Goal: Use online tool/utility: Utilize a website feature to perform a specific function

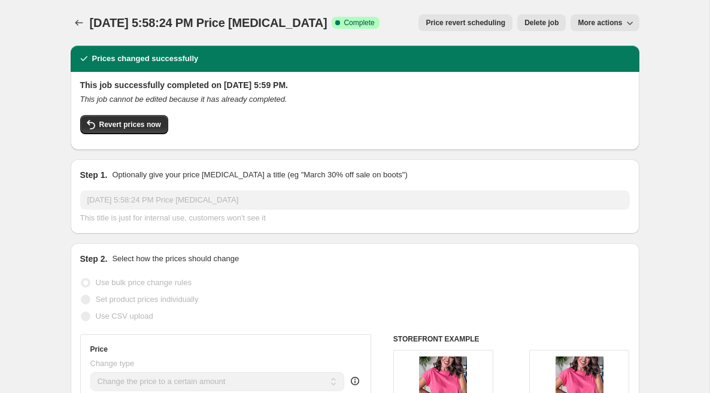
select select "no_change"
select select "collection"
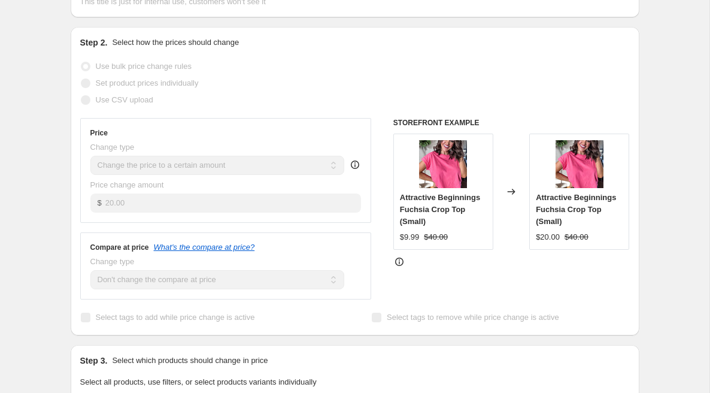
scroll to position [221, 0]
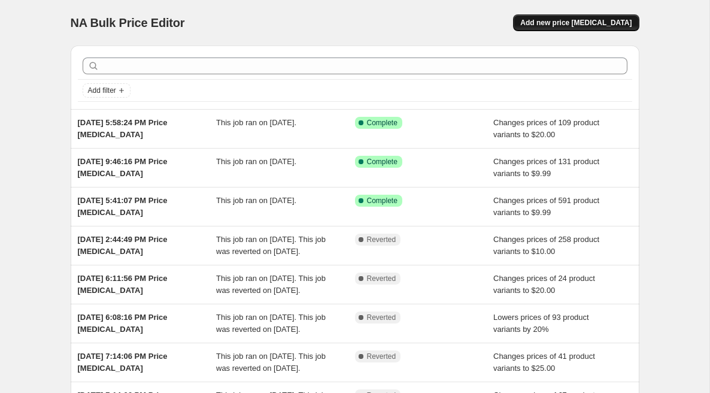
click at [563, 19] on span "Add new price [MEDICAL_DATA]" at bounding box center [575, 23] width 111 height 10
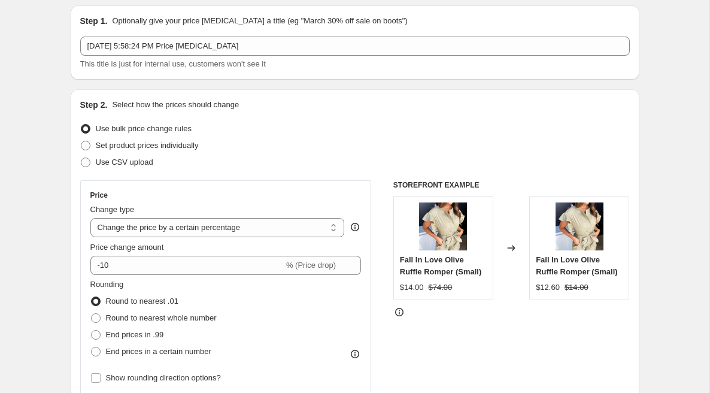
scroll to position [68, 0]
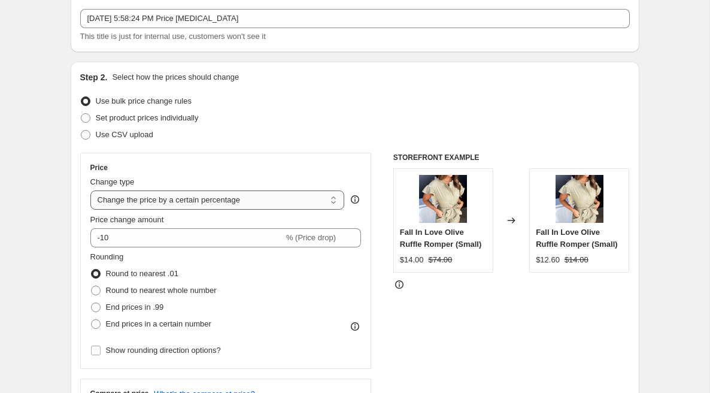
click at [151, 200] on select "Change the price to a certain amount Change the price by a certain amount Chang…" at bounding box center [217, 199] width 255 height 19
select select "to"
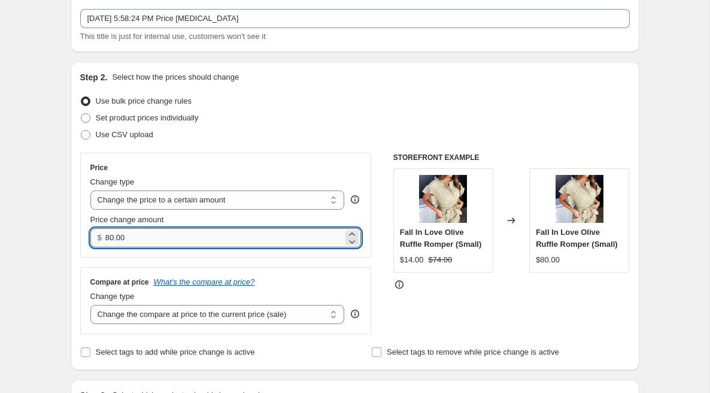
click at [132, 241] on input "80.00" at bounding box center [224, 237] width 238 height 19
type input "8"
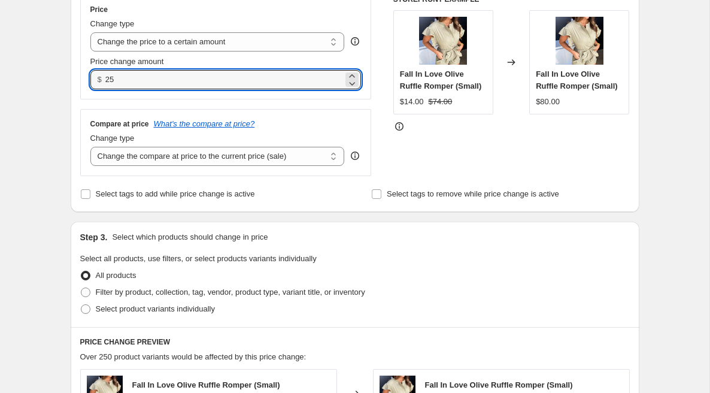
scroll to position [228, 0]
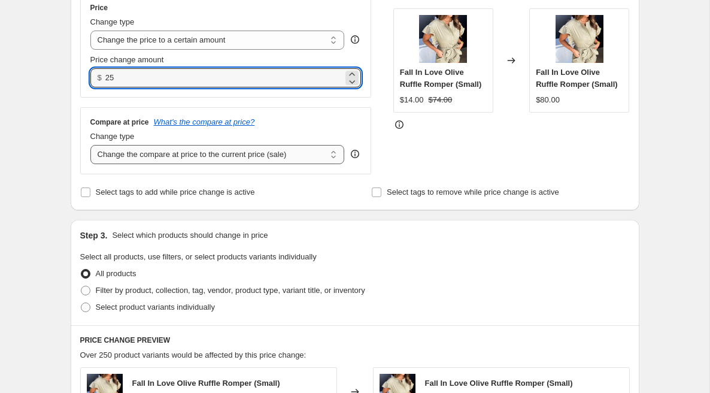
type input "25.00"
click at [160, 155] on select "Change the compare at price to the current price (sale) Change the compare at p…" at bounding box center [217, 154] width 255 height 19
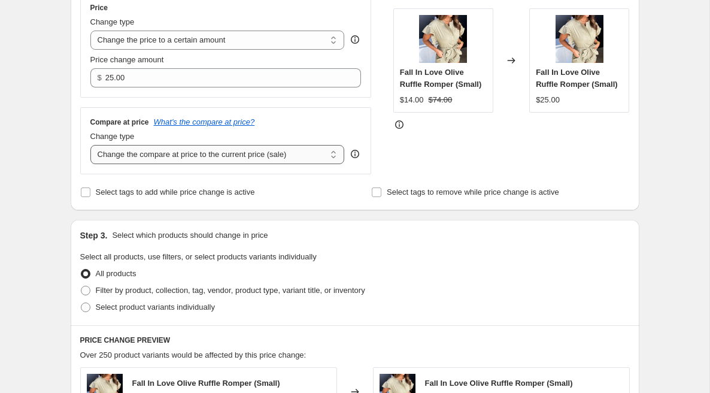
select select "no_change"
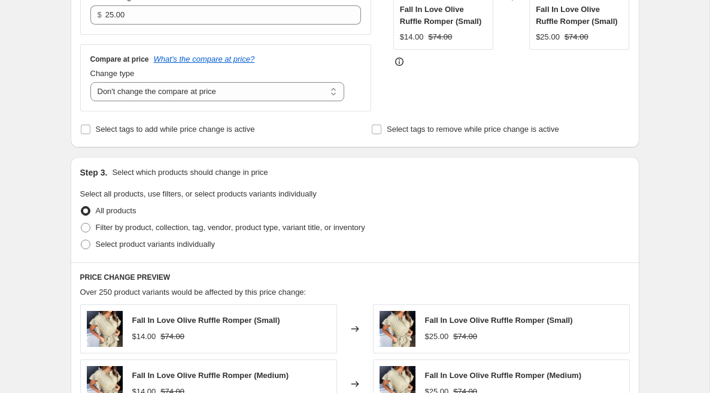
scroll to position [335, 0]
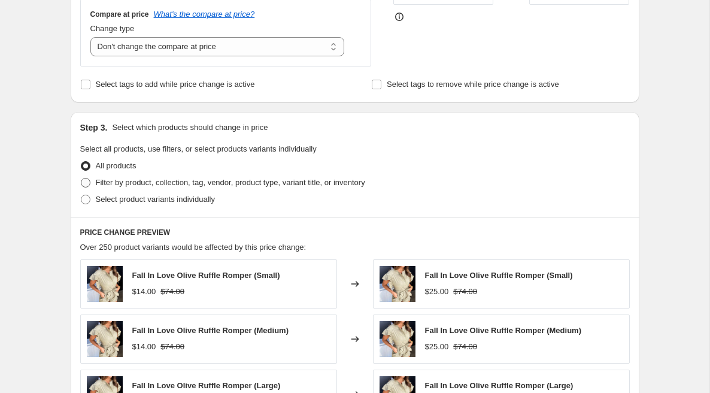
click at [85, 186] on span at bounding box center [86, 183] width 10 height 10
click at [81, 178] on input "Filter by product, collection, tag, vendor, product type, variant title, or inv…" at bounding box center [81, 178] width 1 height 1
radio input "true"
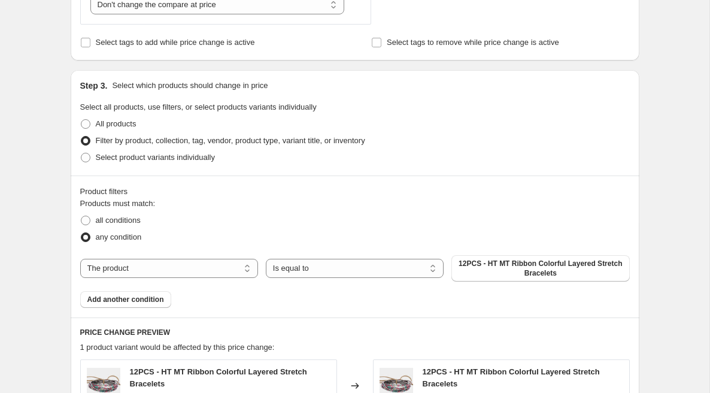
scroll to position [379, 0]
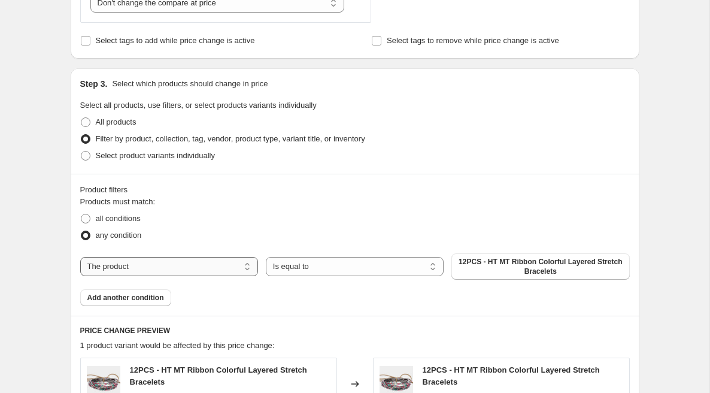
click at [190, 263] on select "The product The product's collection The product's tag The product's vendor The…" at bounding box center [169, 266] width 178 height 19
select select "collection"
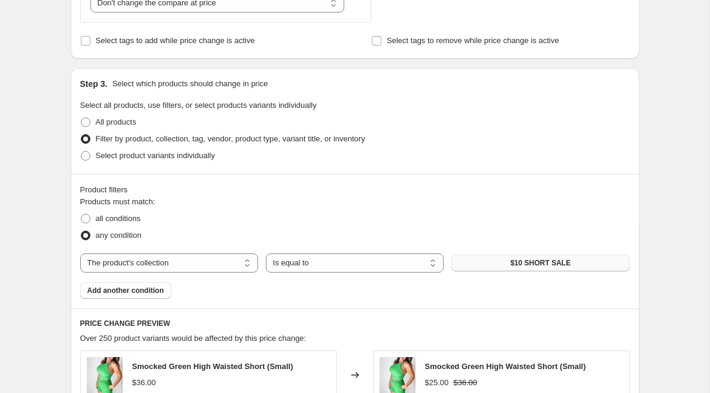
click at [475, 257] on button "$10 SHORT SALE" at bounding box center [541, 263] width 178 height 17
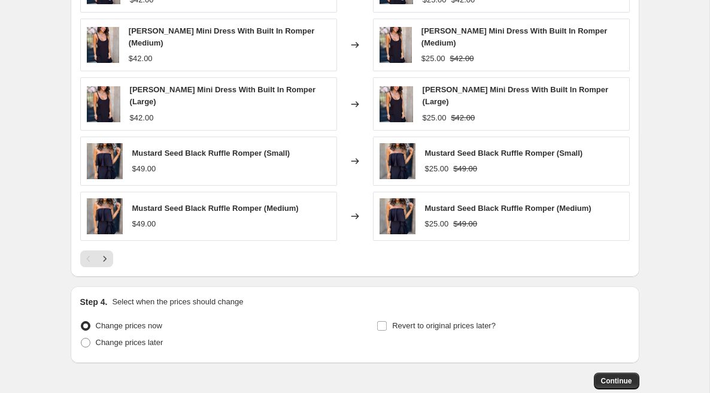
scroll to position [829, 0]
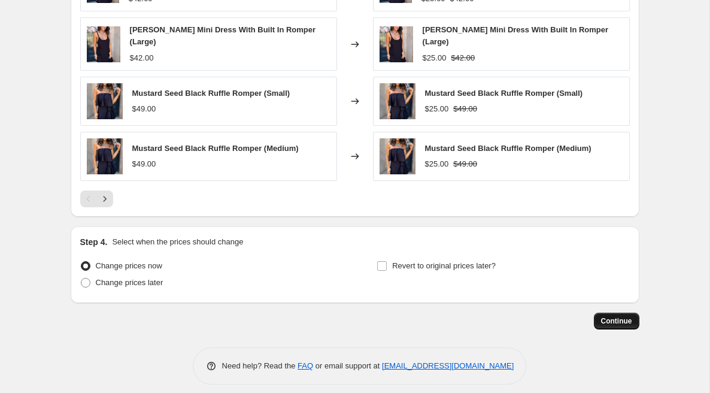
click at [606, 316] on span "Continue" at bounding box center [616, 321] width 31 height 10
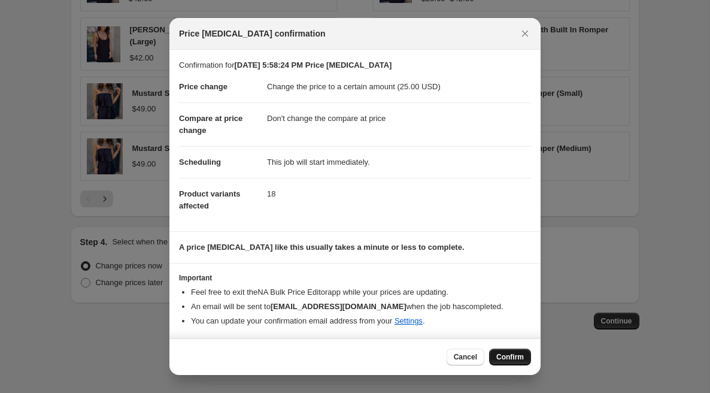
click at [508, 358] on span "Confirm" at bounding box center [510, 357] width 28 height 10
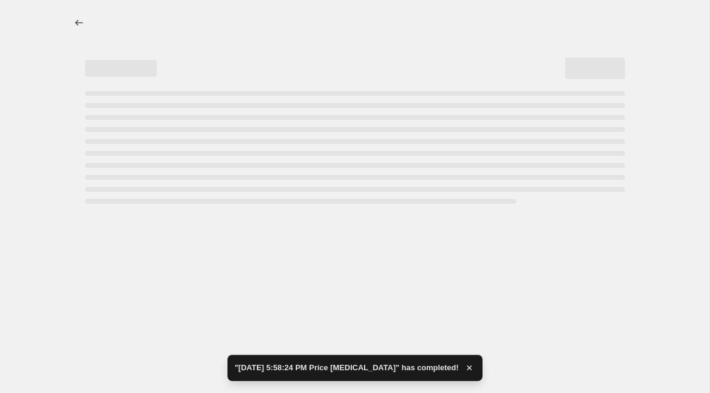
select select "no_change"
select select "collection"
